Goal: Feedback & Contribution: Submit feedback/report problem

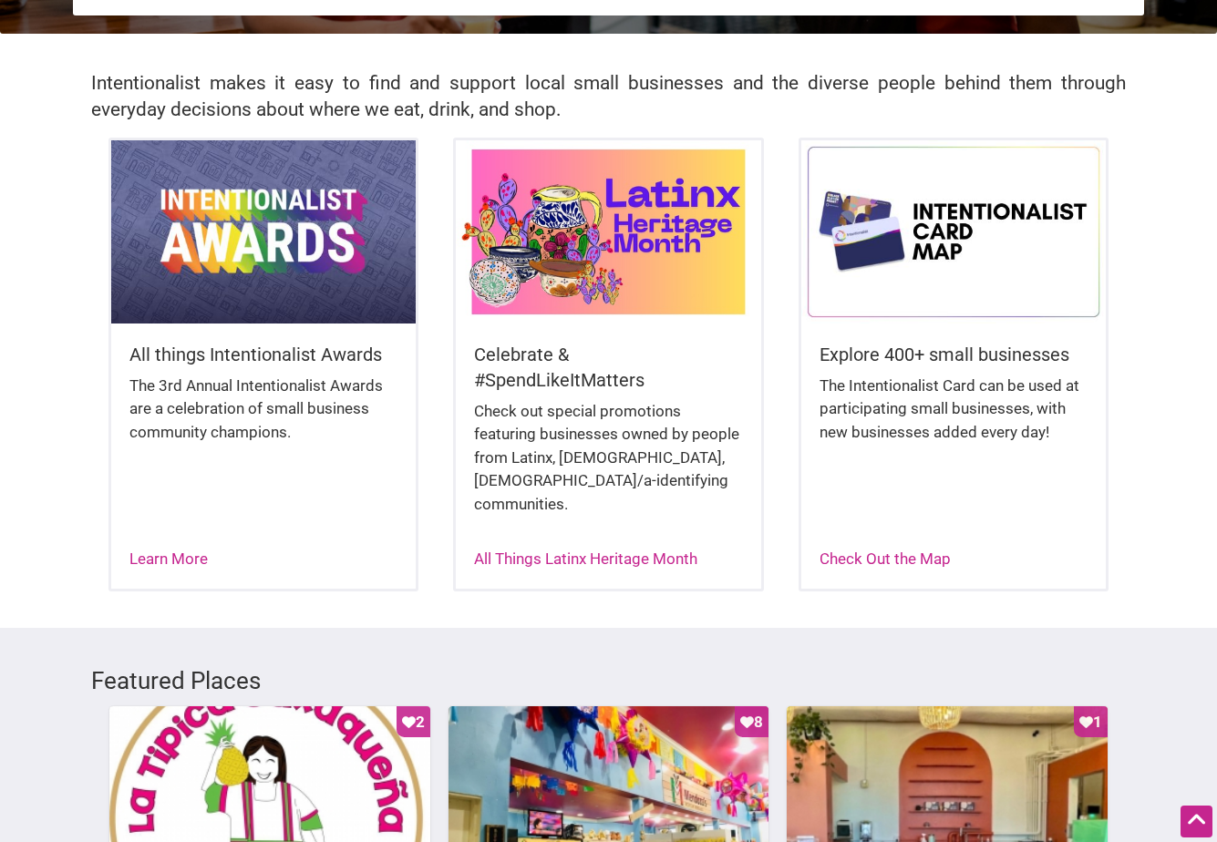
scroll to position [456, 0]
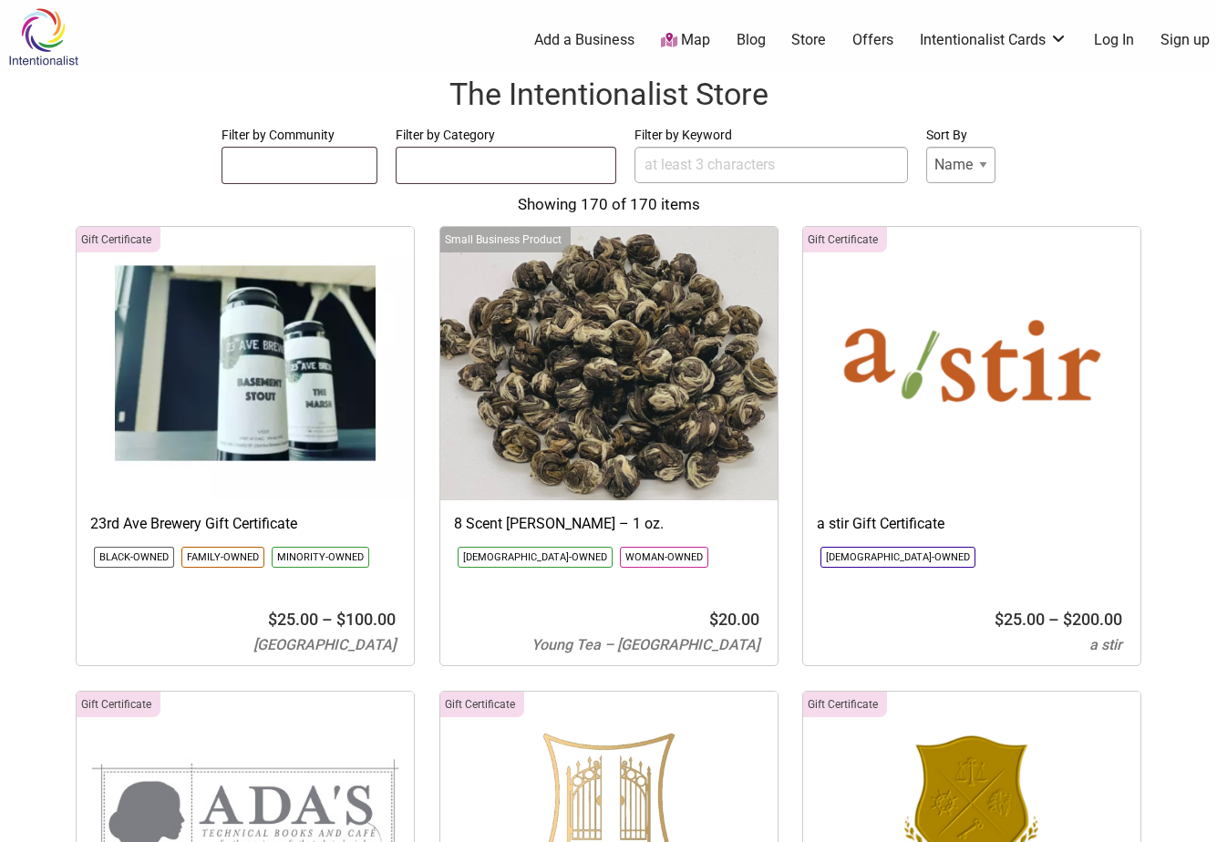
select select
click at [819, 30] on link "Store" at bounding box center [808, 40] width 35 height 20
select select
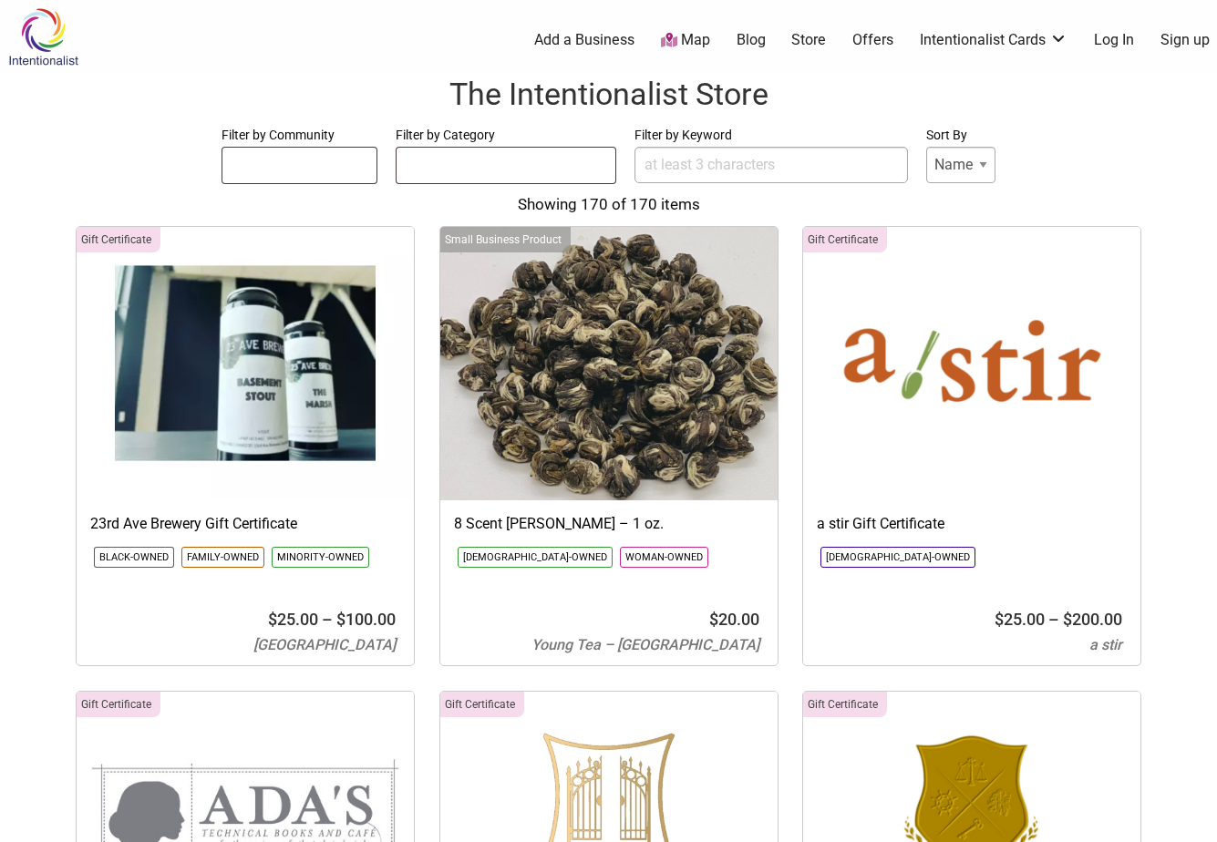
click at [801, 41] on link "Store" at bounding box center [808, 40] width 35 height 20
select select
click at [734, 163] on input "Filter by Keyword" at bounding box center [770, 165] width 273 height 36
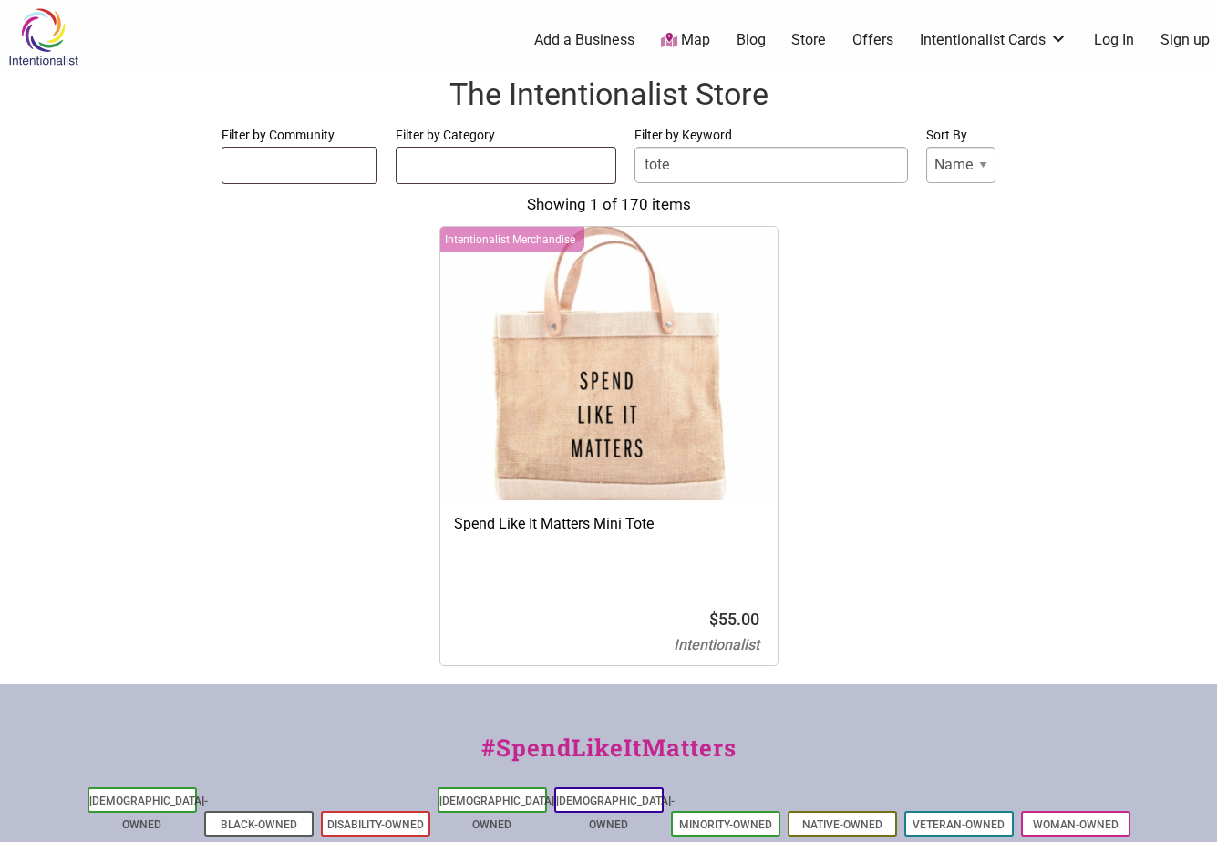
type input "tote"
click at [1027, 39] on link "Intentionalist Cards" at bounding box center [994, 40] width 148 height 20
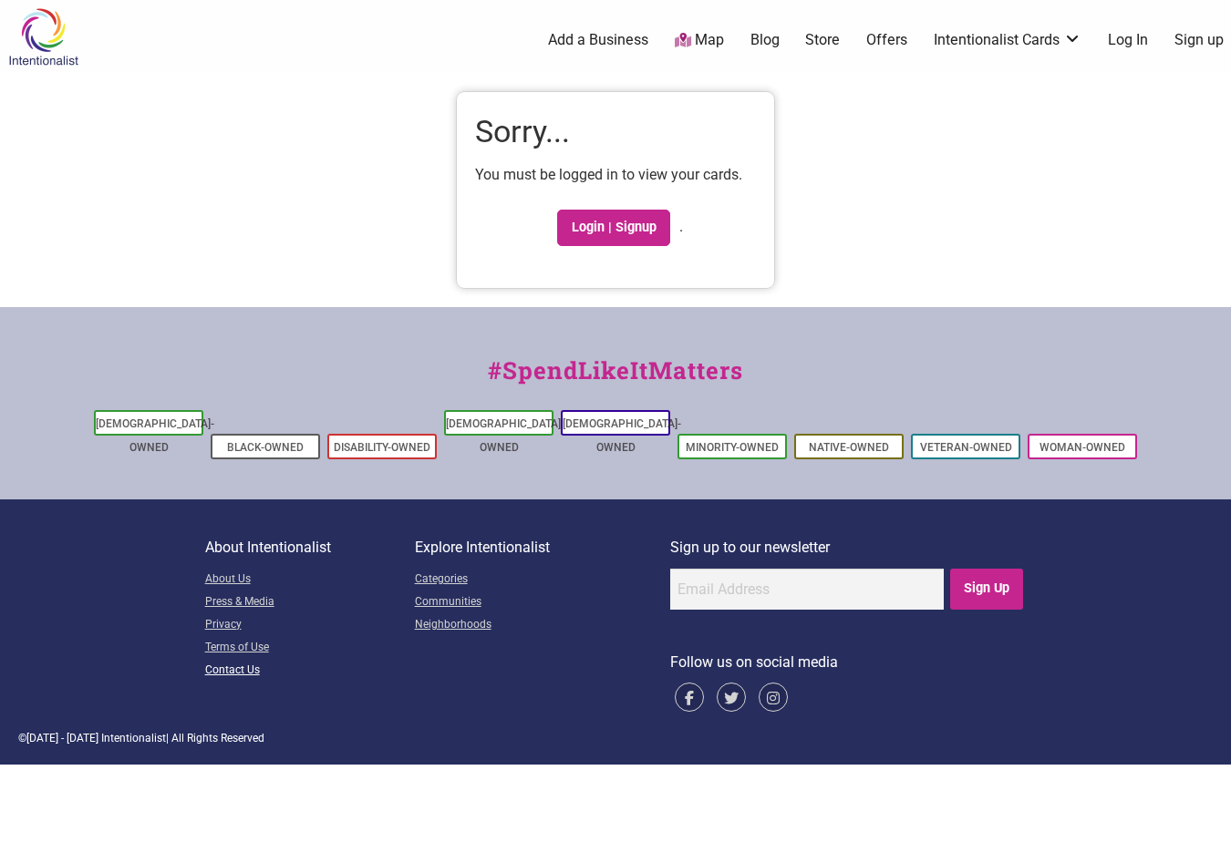
click at [241, 660] on link "Contact Us" at bounding box center [310, 671] width 210 height 23
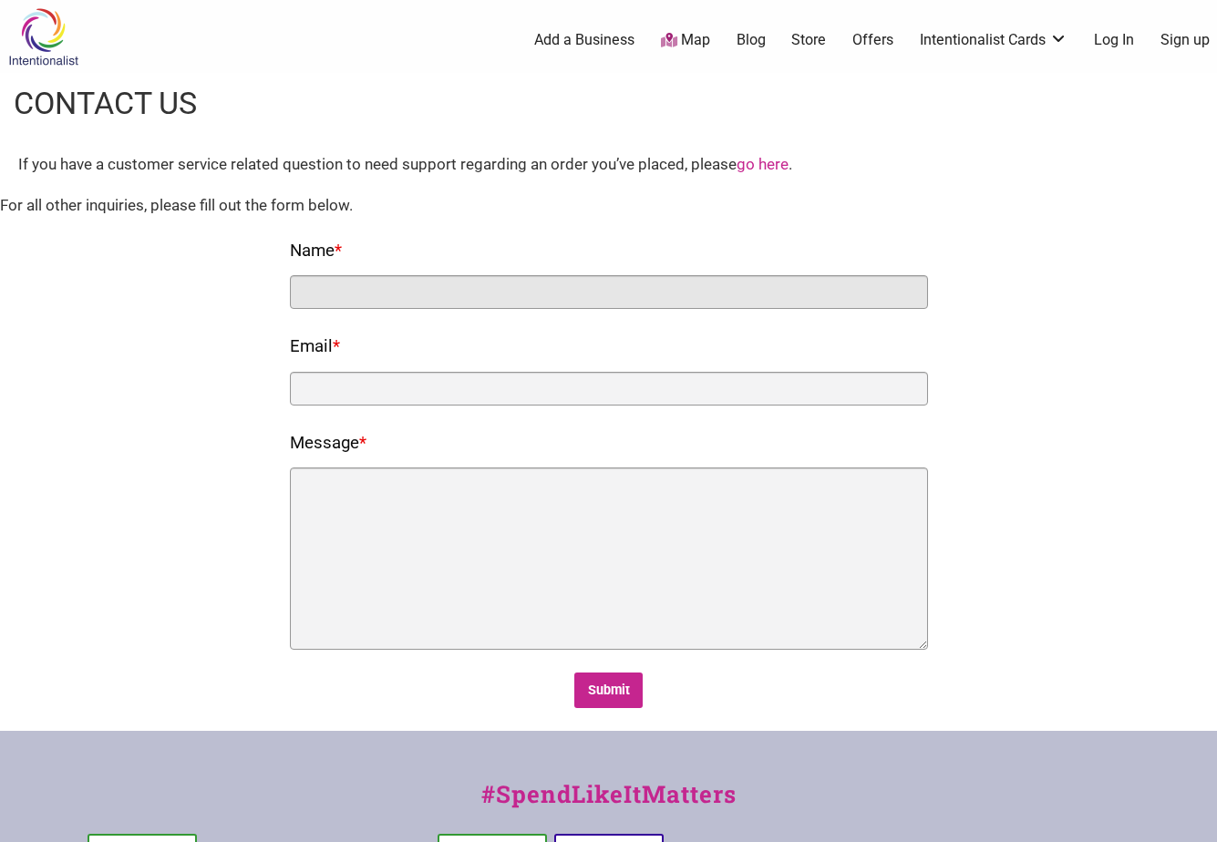
click at [484, 290] on input "Name *" at bounding box center [609, 292] width 638 height 34
type input "[PERSON_NAME]"
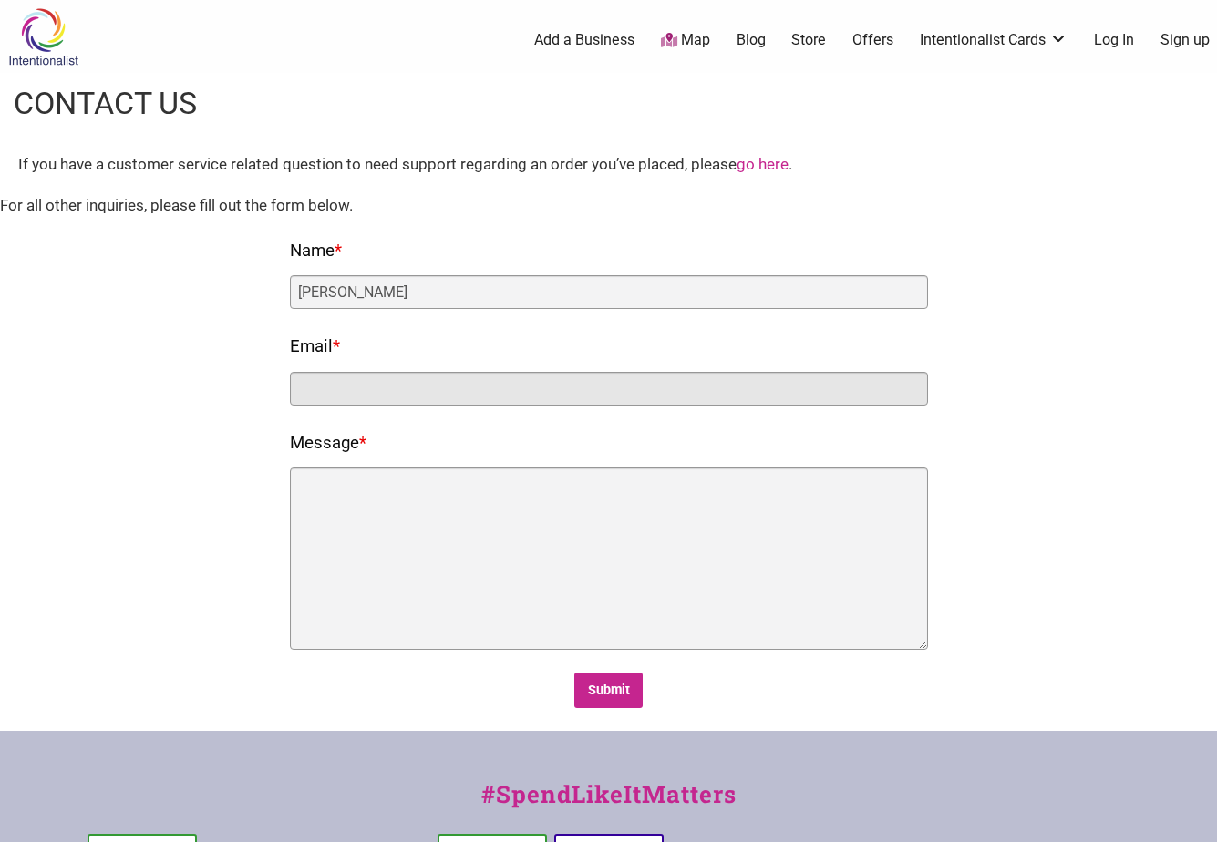
click at [576, 385] on input "Email *" at bounding box center [609, 389] width 638 height 34
type input "[EMAIL_ADDRESS][PERSON_NAME][DOMAIN_NAME]"
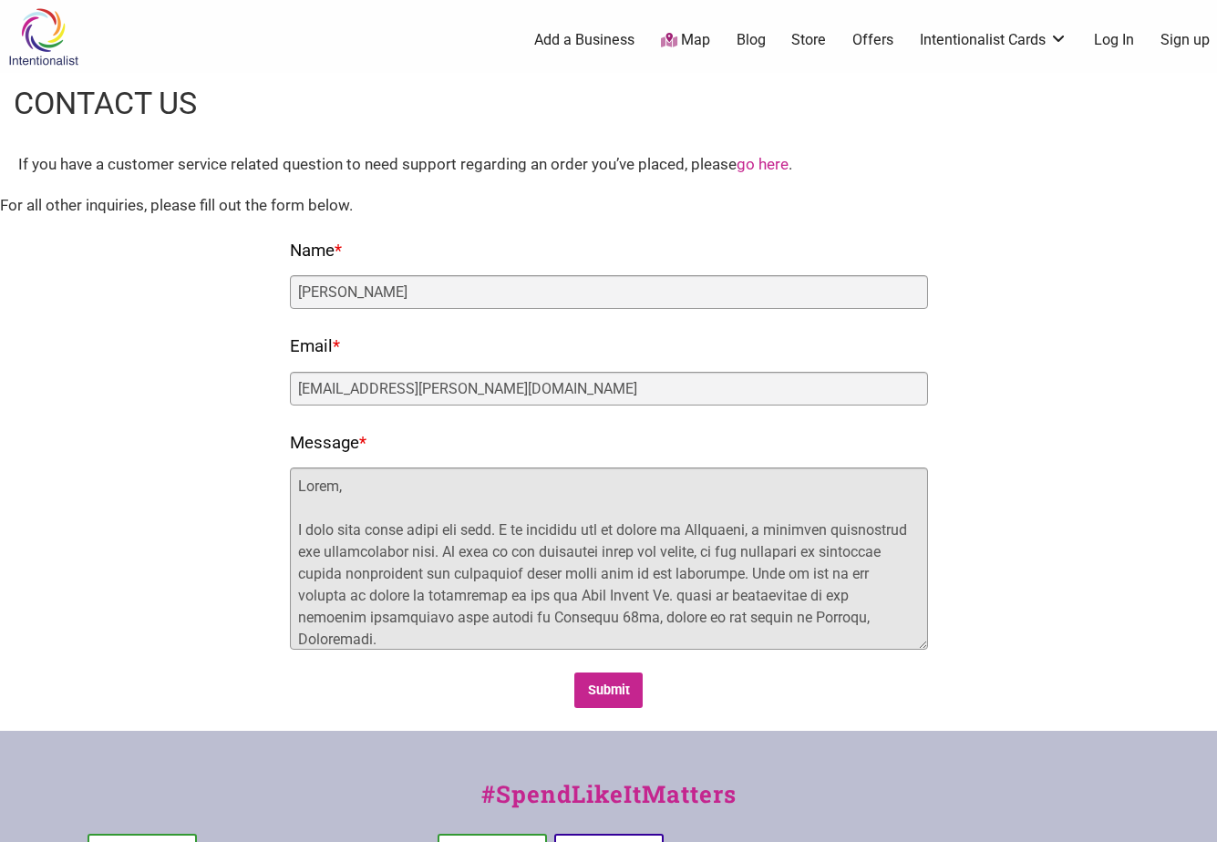
click at [788, 597] on textarea "Message *" at bounding box center [609, 559] width 638 height 182
click at [793, 594] on textarea "Message *" at bounding box center [609, 559] width 638 height 182
click at [809, 589] on textarea "Message *" at bounding box center [609, 559] width 638 height 182
click at [841, 623] on textarea "Hello, I hope this email finds you well. I am reaching out on behalf of McKinst…" at bounding box center [609, 559] width 638 height 182
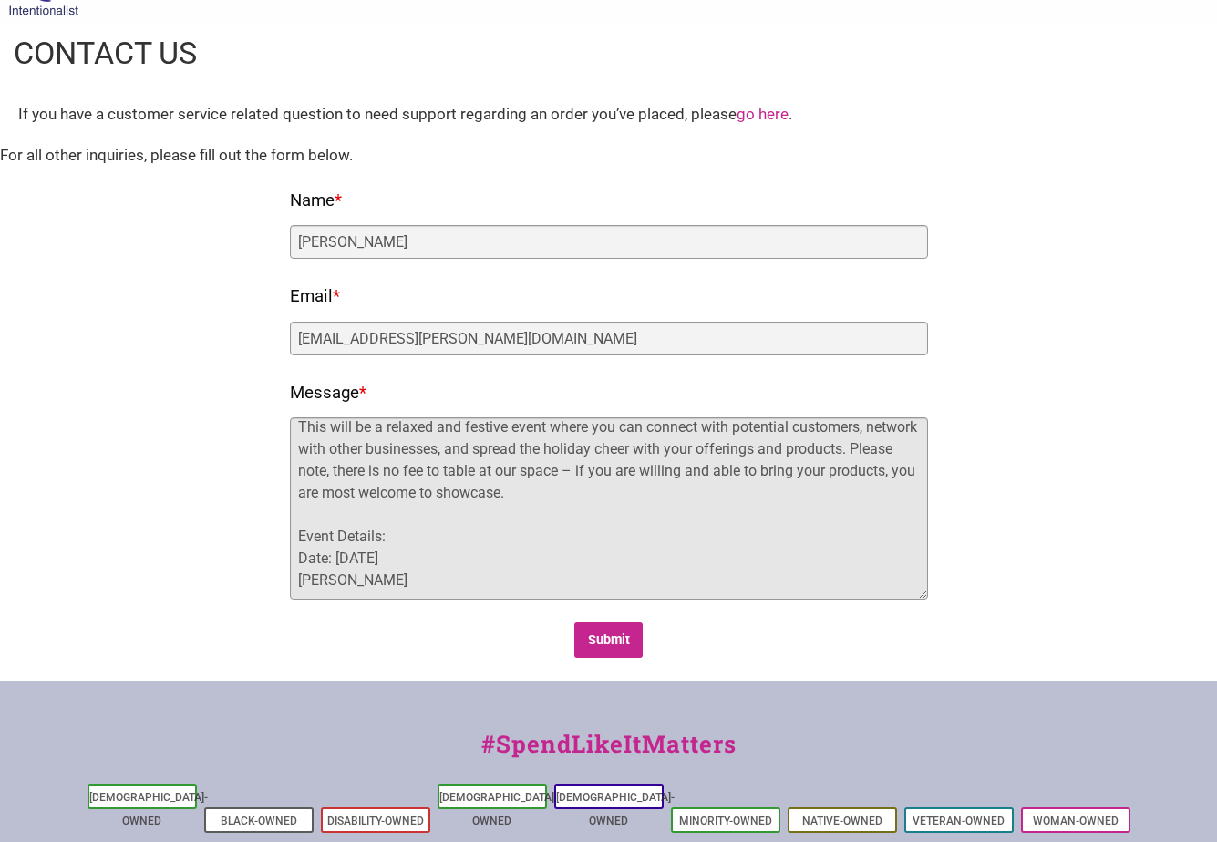
scroll to position [250, 0]
click at [485, 568] on textarea "Hello, I hope this email finds you well. I am reaching out on behalf of McKinst…" at bounding box center [609, 508] width 638 height 182
click at [464, 581] on textarea "Hello, I hope this email finds you well. I am reaching out on behalf of McKinst…" at bounding box center [609, 508] width 638 height 182
click at [620, 494] on textarea "Hello, I hope this email finds you well. I am reaching out on behalf of McKinst…" at bounding box center [609, 508] width 638 height 182
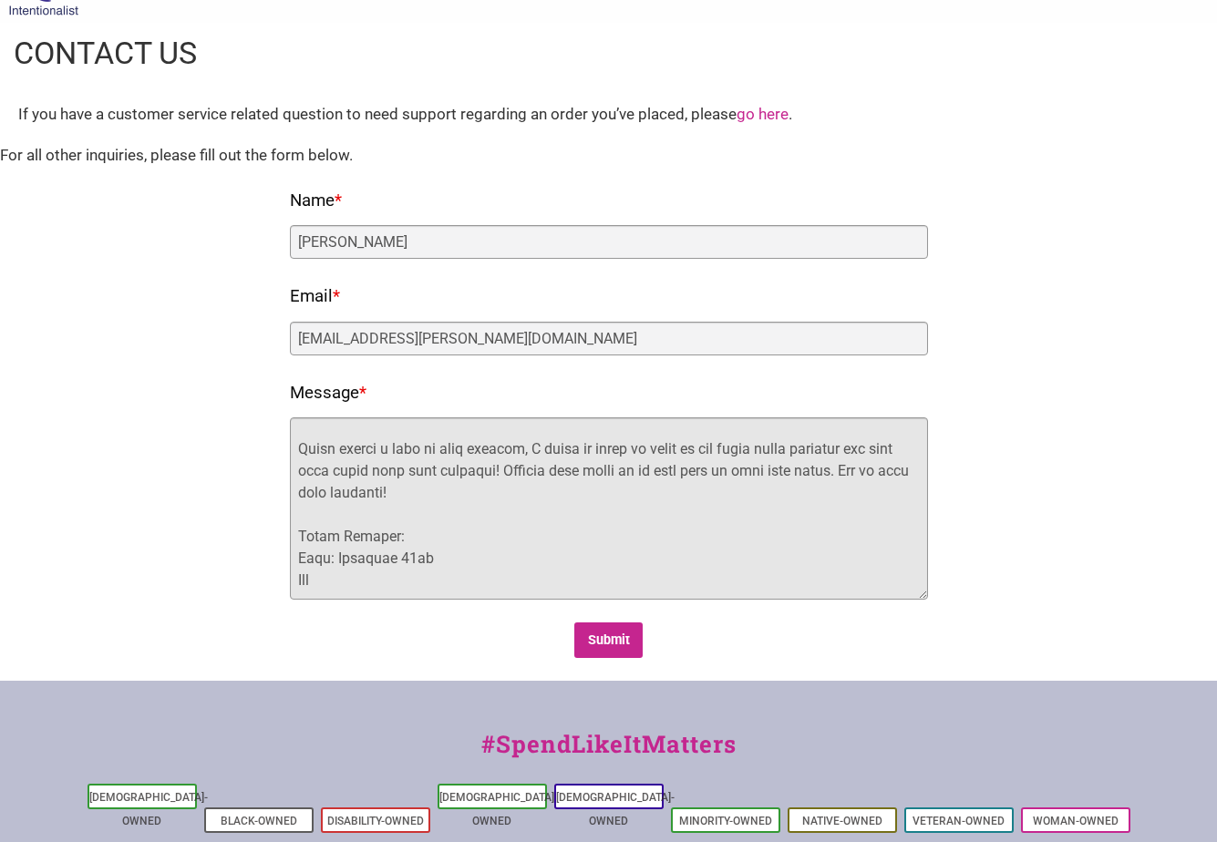
click at [607, 577] on textarea "Message *" at bounding box center [609, 508] width 638 height 182
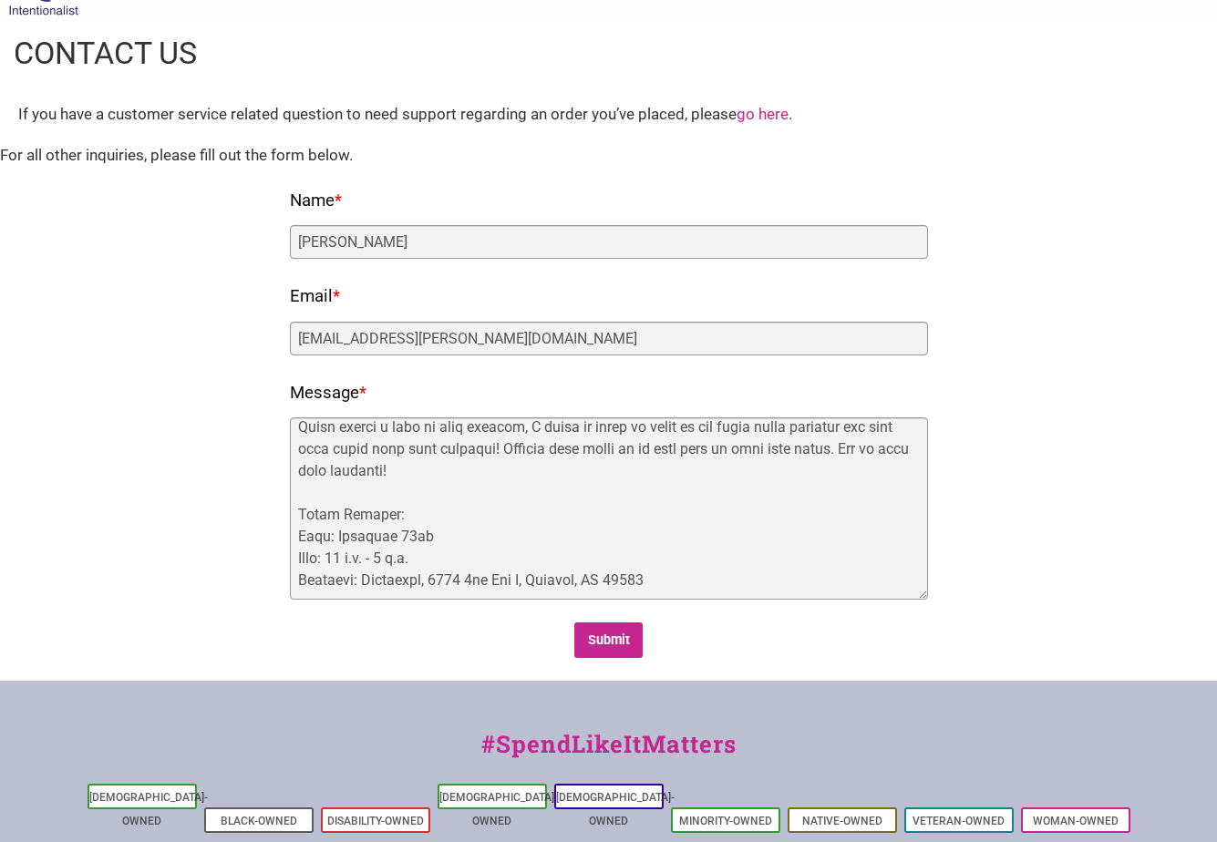
scroll to position [359, 0]
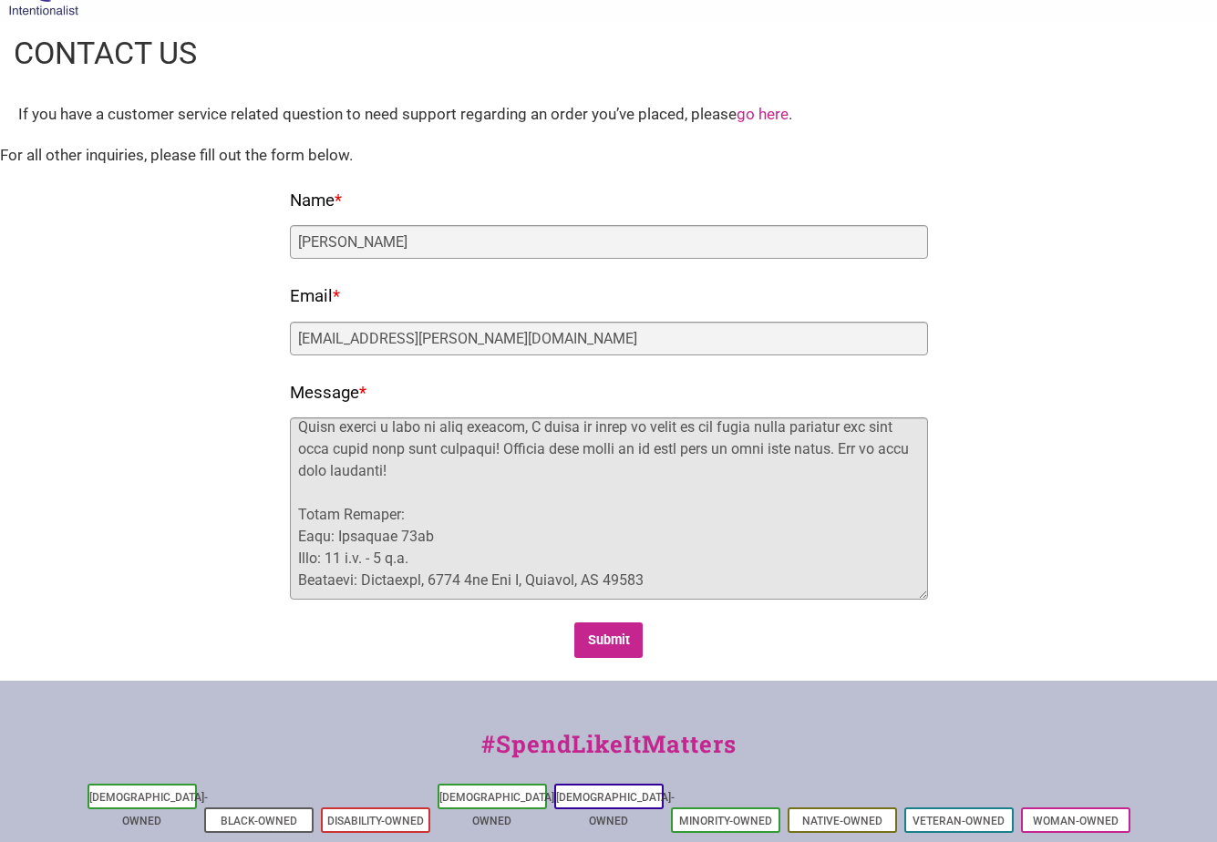
click at [712, 578] on textarea "Message *" at bounding box center [609, 508] width 638 height 182
paste textarea "If you're interested in being part of our market, please confirm your availabil…"
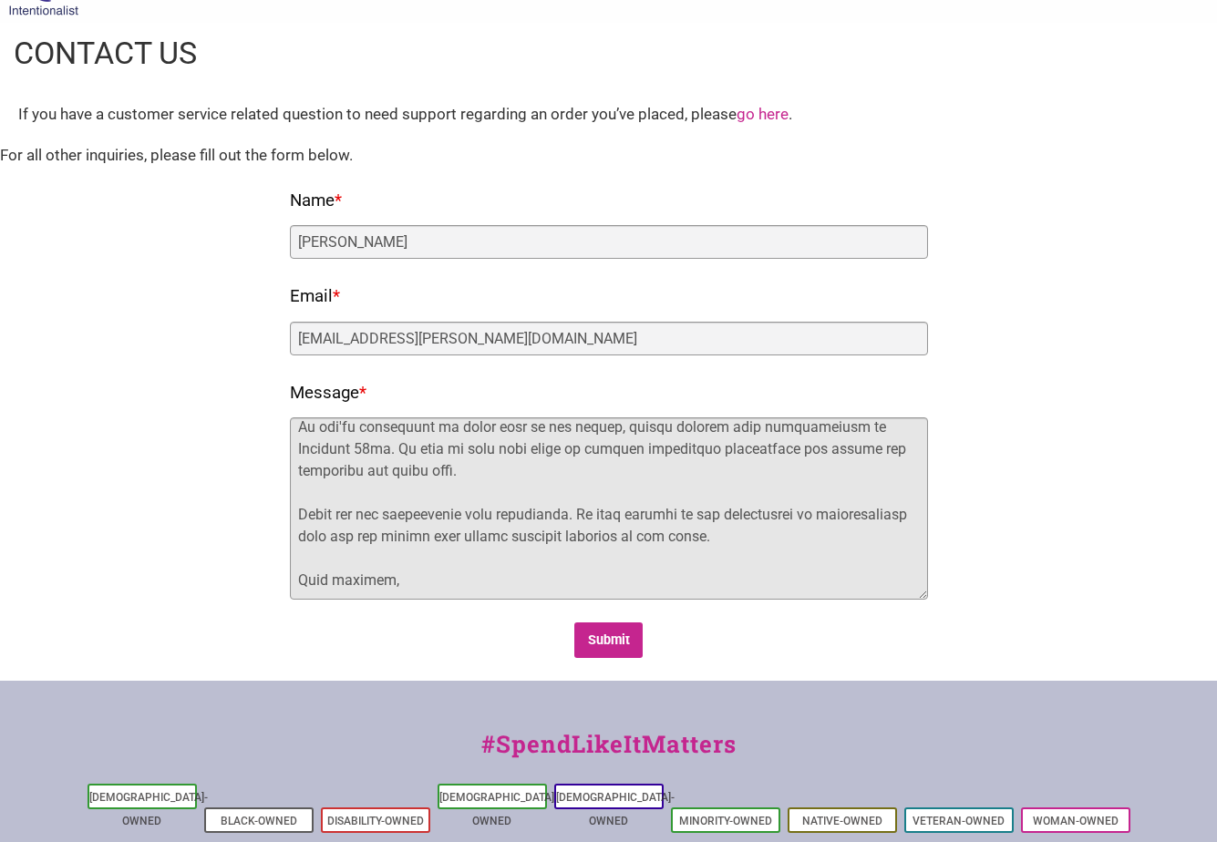
scroll to position [591, 0]
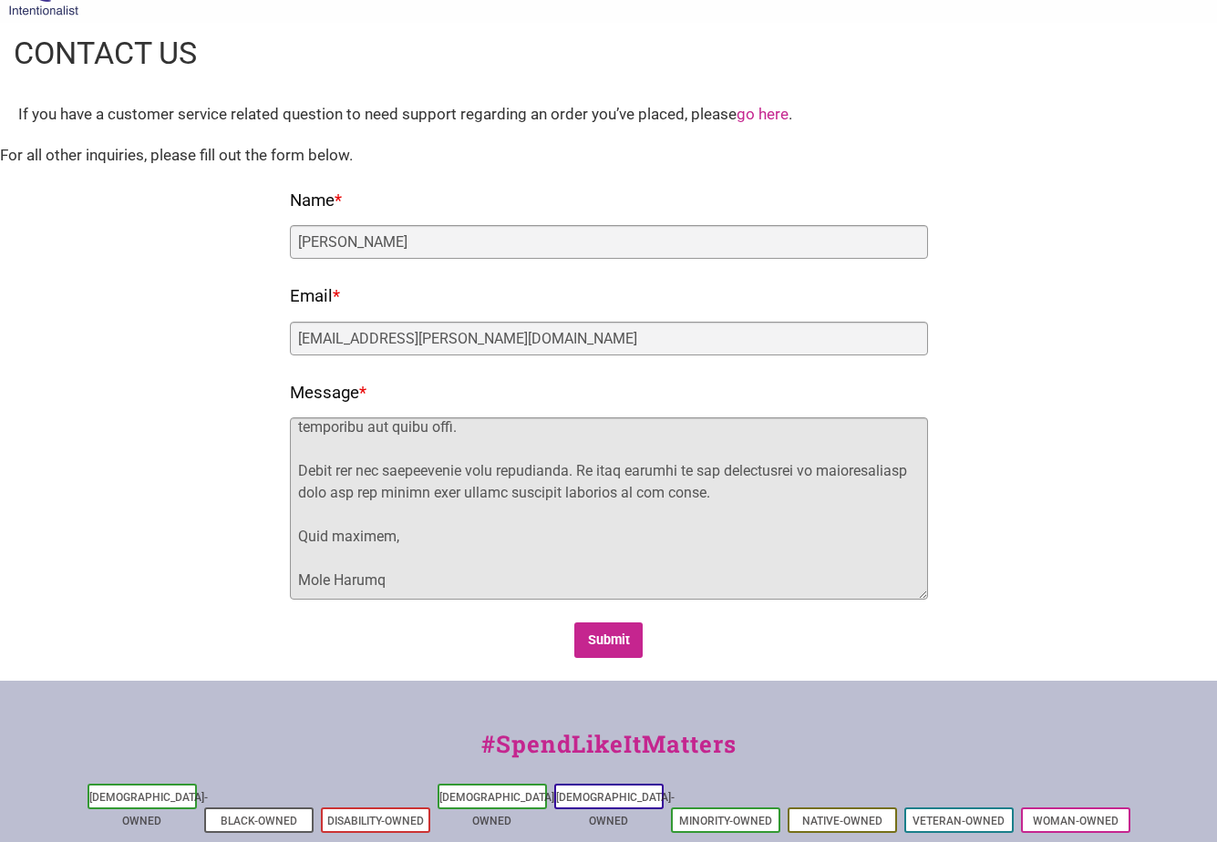
type textarea "Hello, I hope this email finds you well. I am reaching out on behalf of McKinst…"
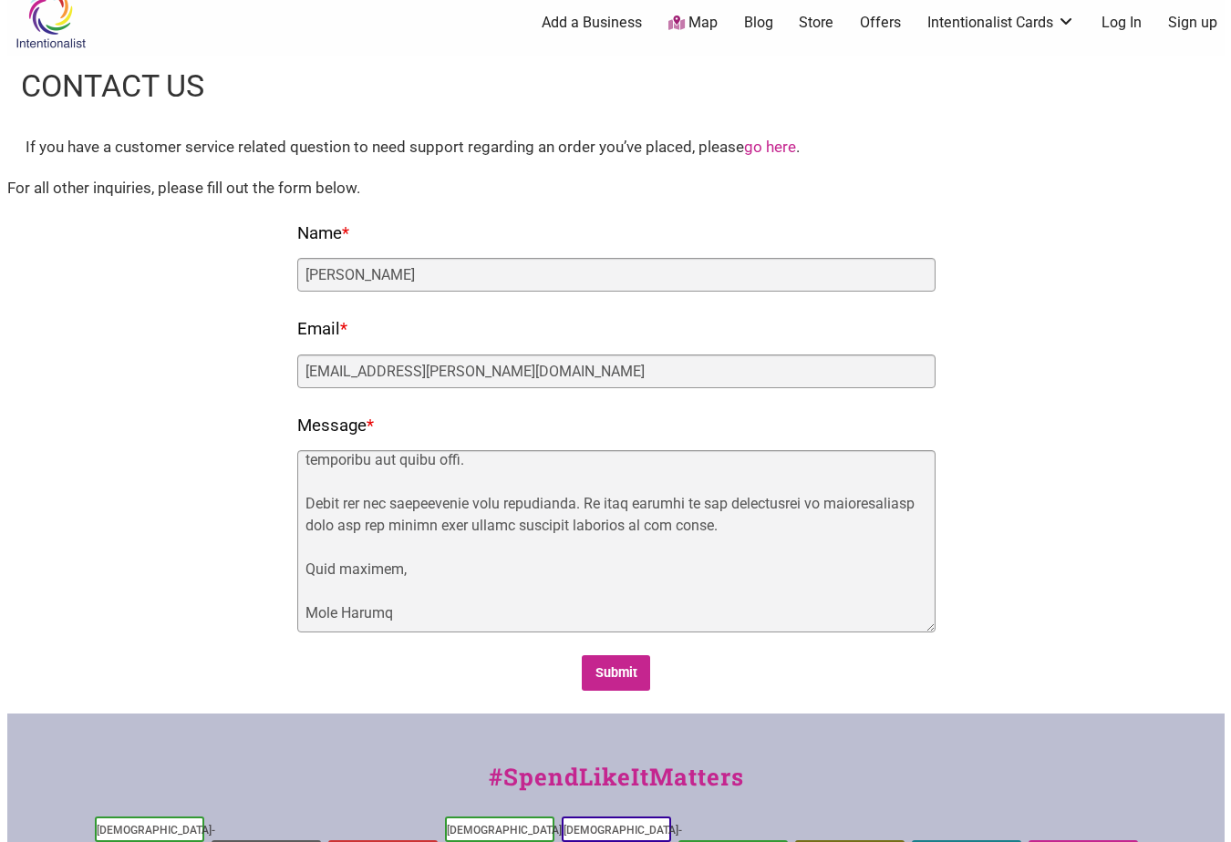
scroll to position [0, 0]
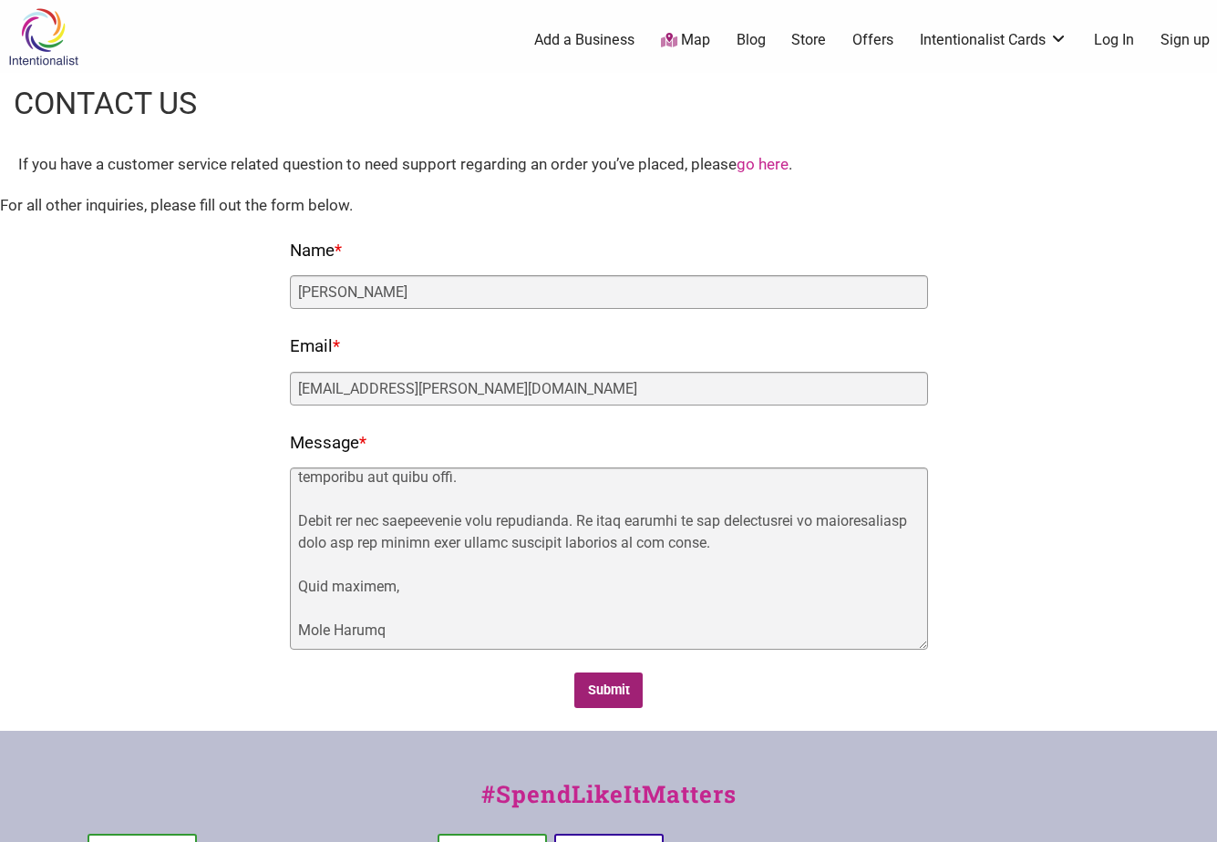
click at [602, 691] on input "Submit" at bounding box center [608, 691] width 68 height 36
